Goal: Transaction & Acquisition: Download file/media

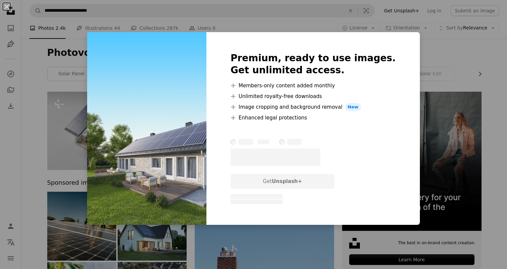
scroll to position [2194, 0]
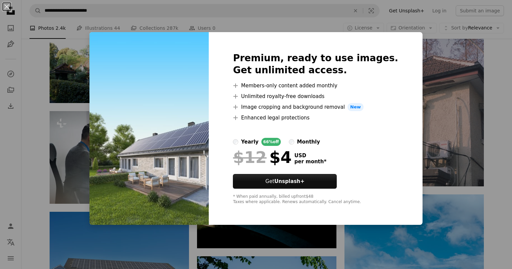
click at [476, 98] on div "An X shape Premium, ready to use images. Get unlimited access. A plus sign Memb…" at bounding box center [256, 134] width 512 height 269
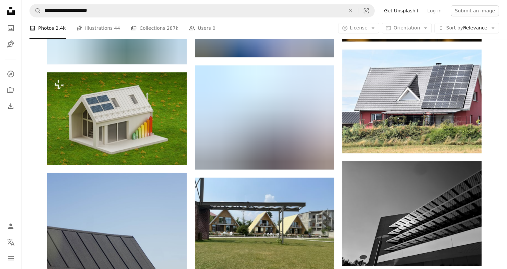
scroll to position [5477, 0]
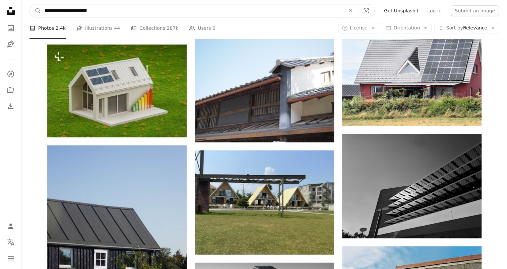
drag, startPoint x: 87, startPoint y: 11, endPoint x: 124, endPoint y: 11, distance: 36.5
click at [124, 11] on input "**********" at bounding box center [192, 10] width 302 height 13
type input "**********"
click at [30, 4] on button "A magnifying glass" at bounding box center [35, 10] width 11 height 13
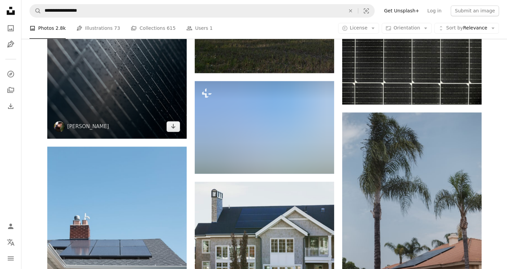
scroll to position [938, 0]
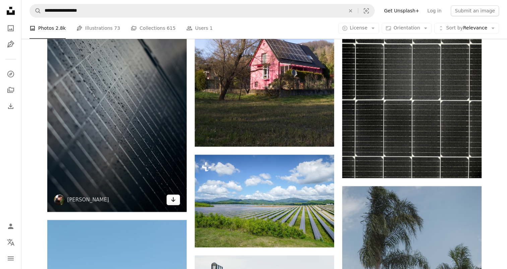
click at [173, 197] on icon "Download" at bounding box center [173, 199] width 4 height 5
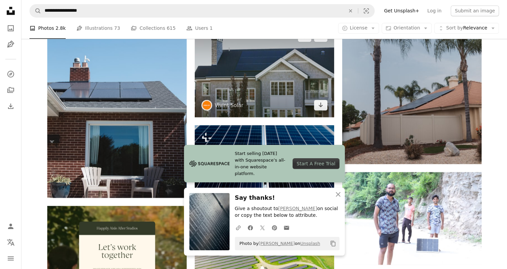
scroll to position [1273, 0]
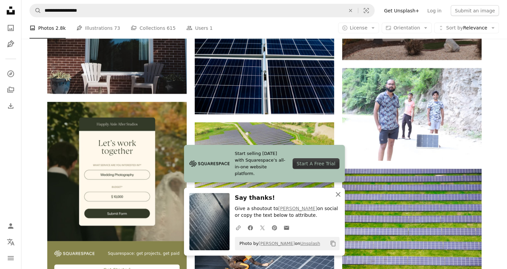
click at [341, 197] on icon "An X shape" at bounding box center [338, 195] width 8 height 8
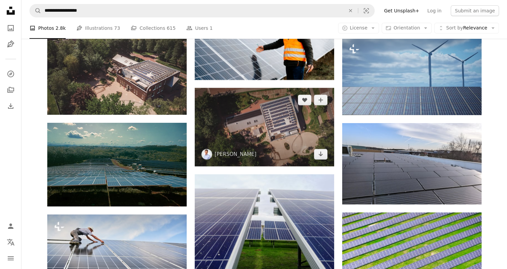
scroll to position [2345, 0]
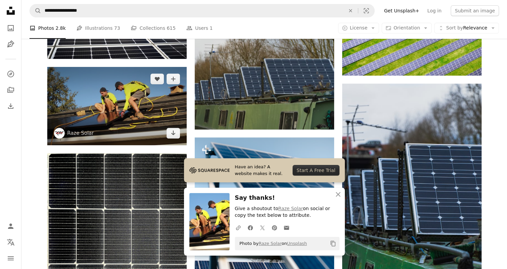
scroll to position [2580, 0]
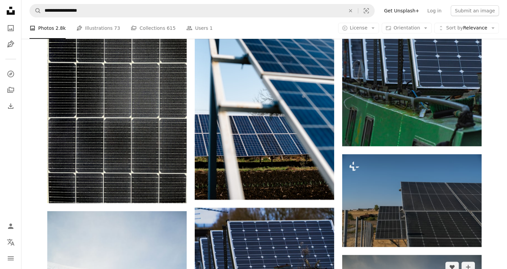
scroll to position [2781, 0]
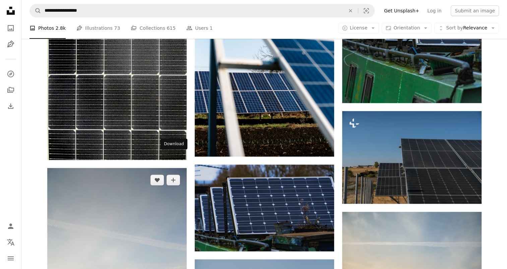
drag, startPoint x: 176, startPoint y: 158, endPoint x: 183, endPoint y: 159, distance: 7.0
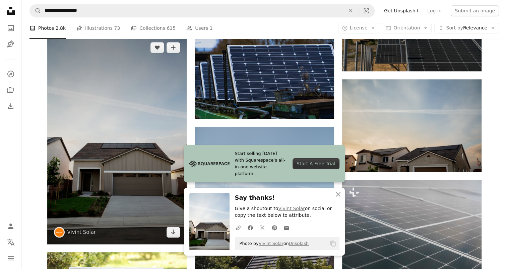
scroll to position [2915, 0]
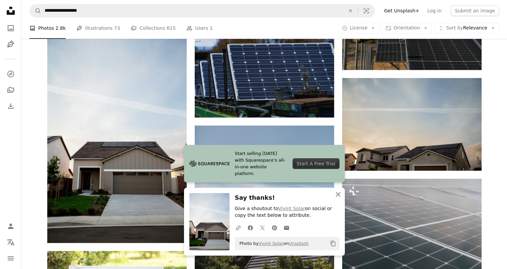
click at [339, 195] on icon "An X shape" at bounding box center [338, 195] width 8 height 8
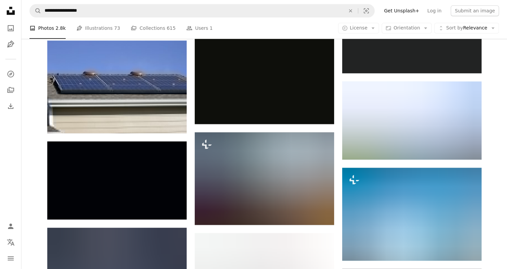
scroll to position [3350, 0]
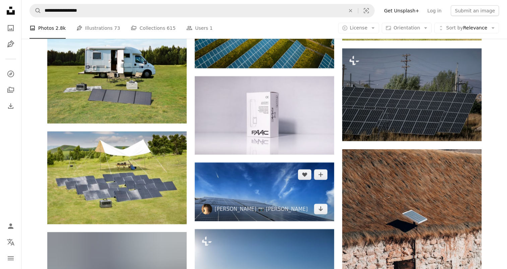
scroll to position [4791, 0]
